Goal: Find contact information: Find contact information

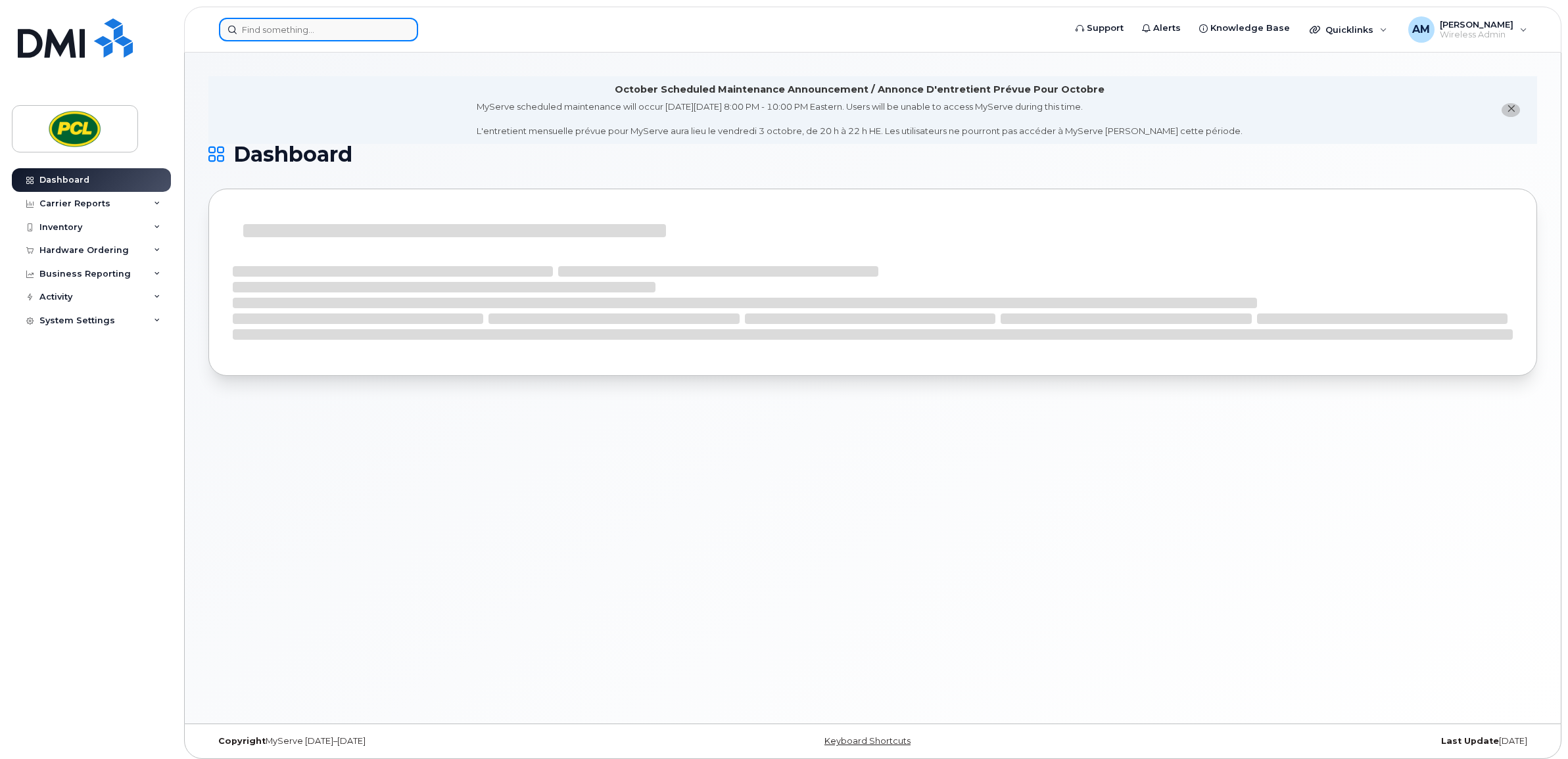
click at [279, 37] on input at bounding box center [318, 29] width 199 height 23
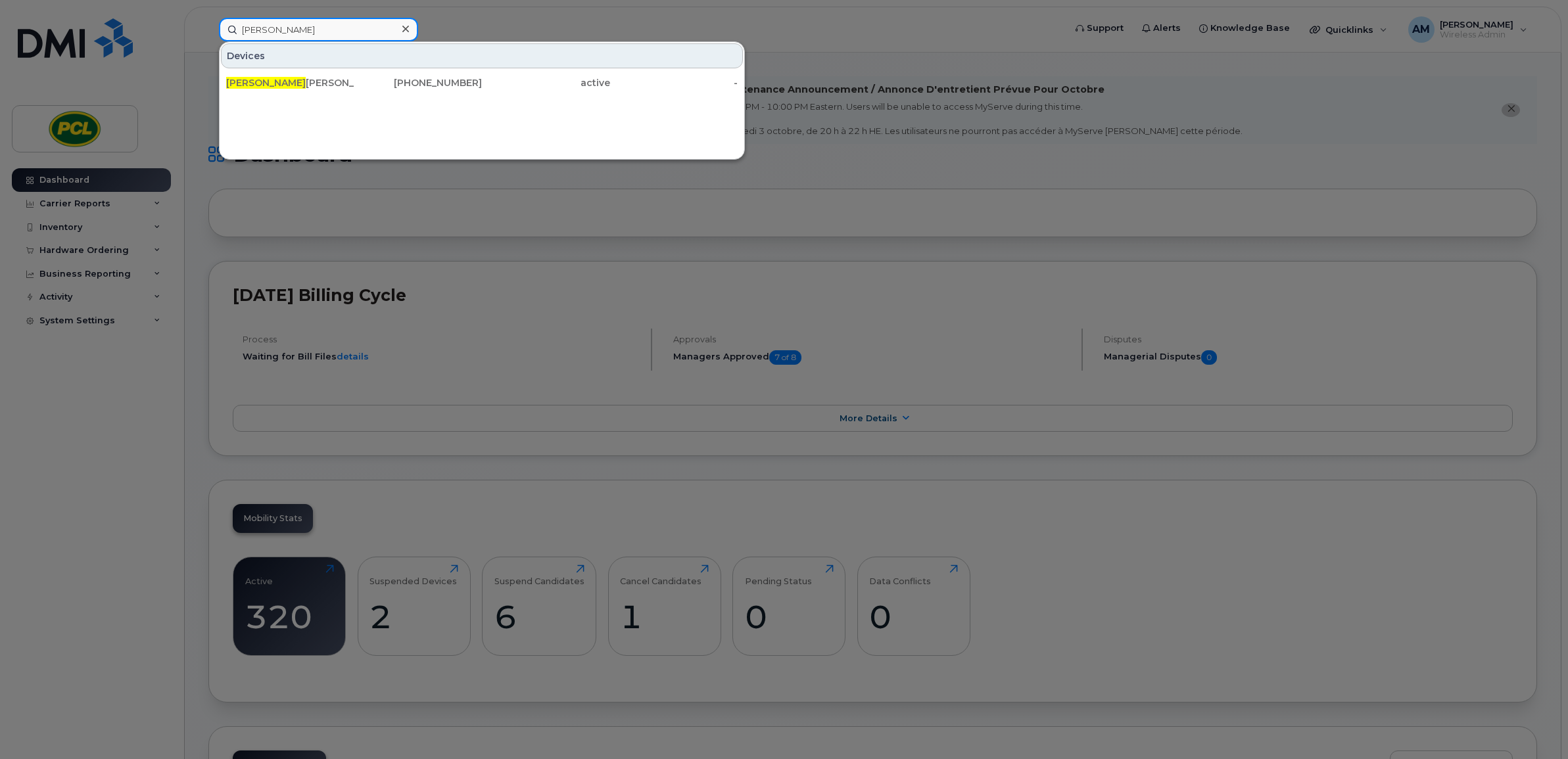
type input "philip"
click at [352, 95] on div "Philip Jernigan 403-801-1141 active -" at bounding box center [482, 82] width 524 height 27
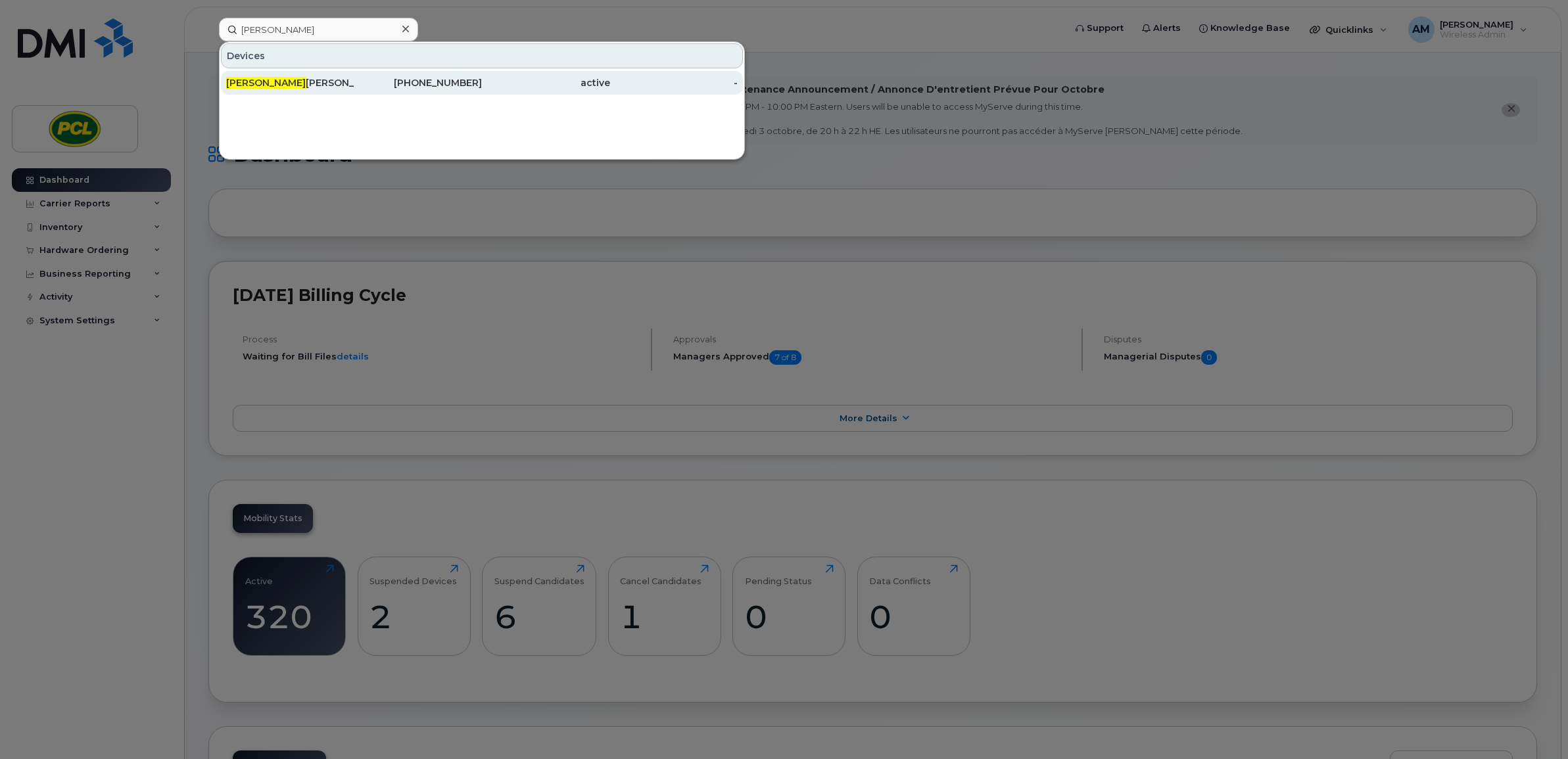
click at [357, 87] on div "403-801-1141" at bounding box center [418, 83] width 128 height 13
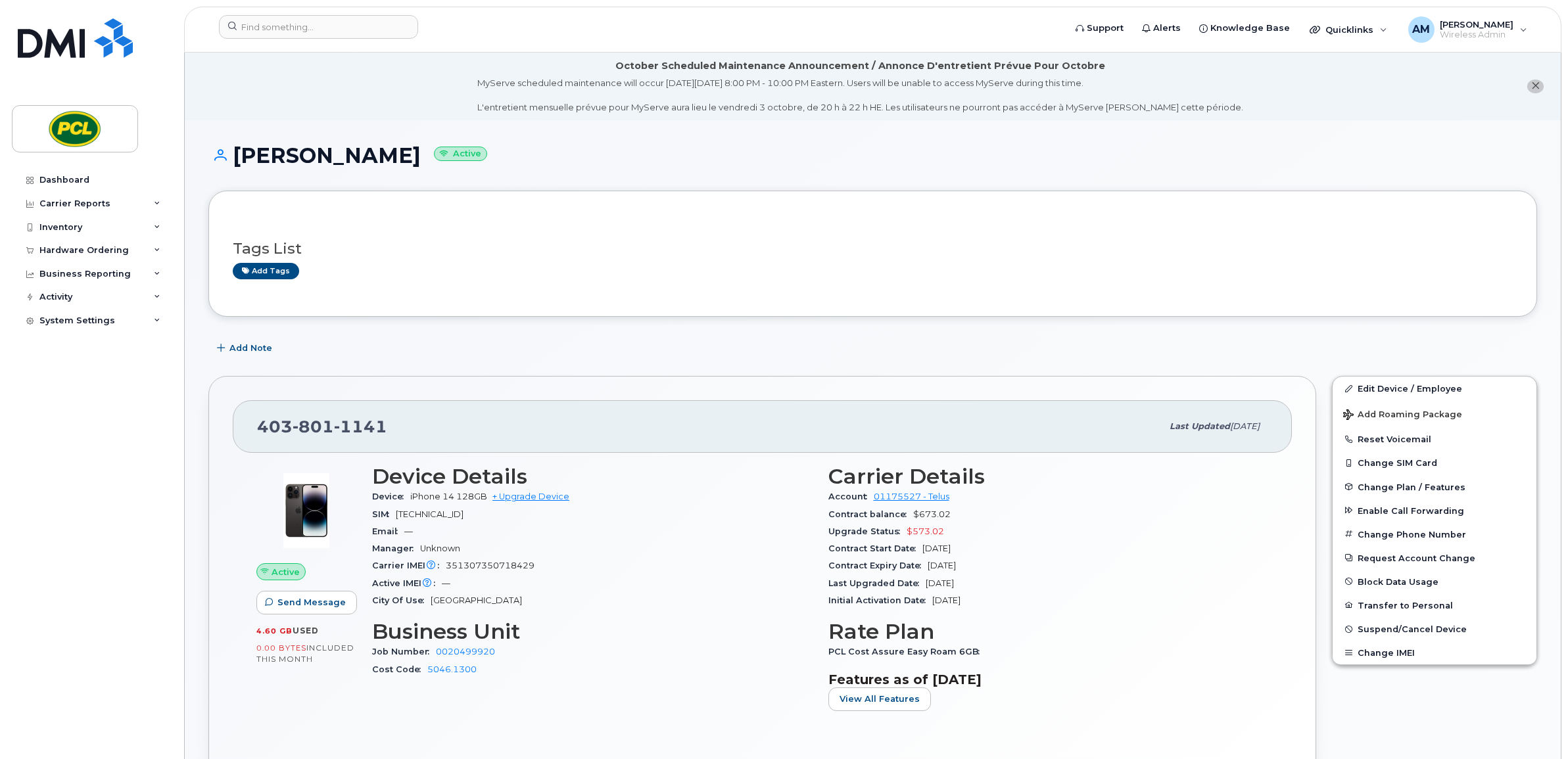
drag, startPoint x: 1010, startPoint y: 565, endPoint x: 919, endPoint y: 573, distance: 91.4
click at [919, 573] on div "Contract Expiry Date [DATE]" at bounding box center [1049, 565] width 440 height 17
